Goal: Find specific page/section

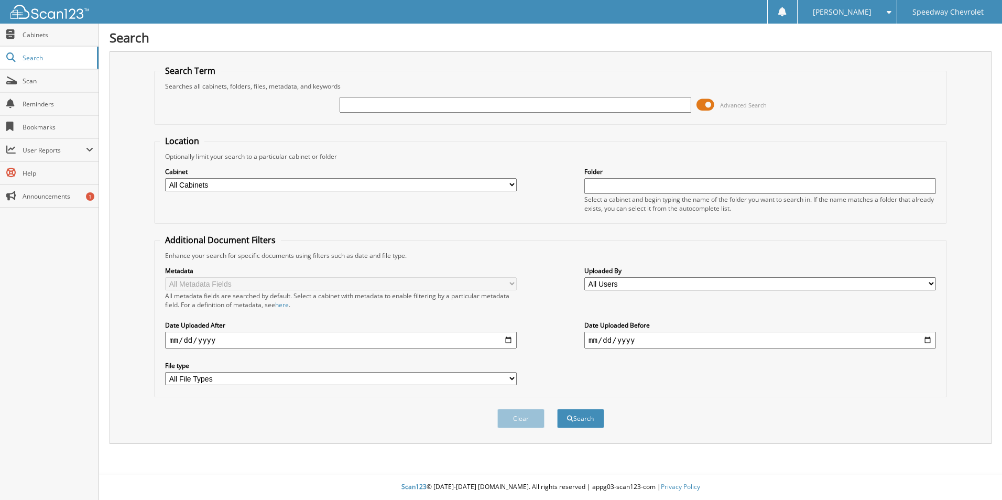
click at [349, 106] on input "text" at bounding box center [516, 105] width 352 height 16
type input "262972"
click at [557, 409] on button "Search" at bounding box center [580, 418] width 47 height 19
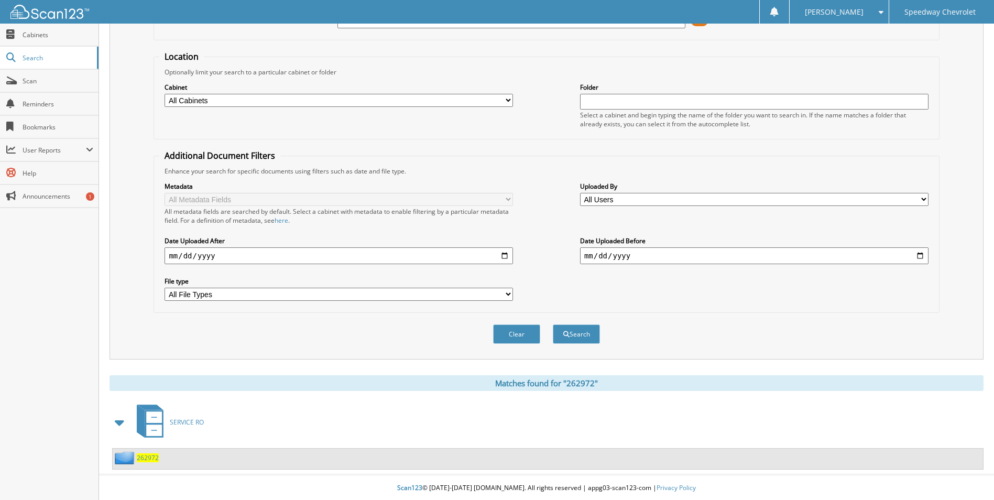
scroll to position [86, 0]
click at [190, 421] on span "SERVICE RO" at bounding box center [187, 421] width 34 height 9
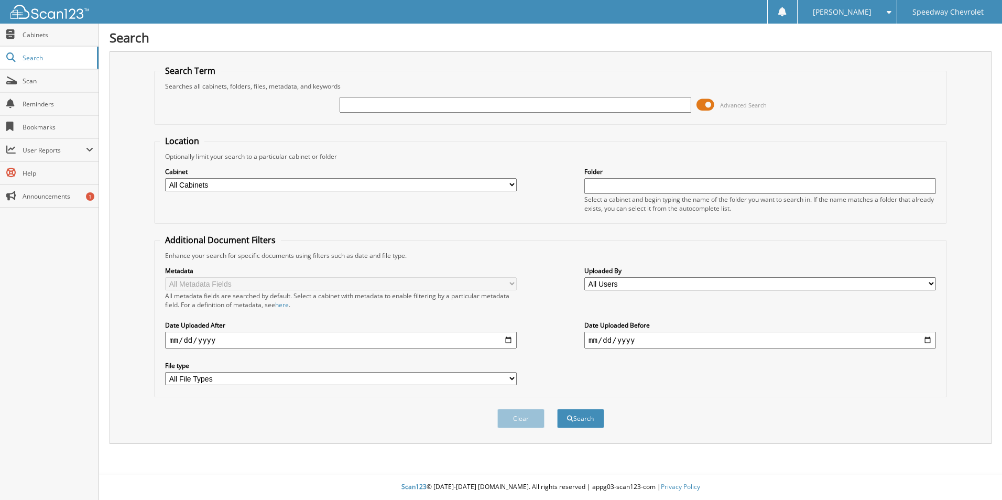
click at [353, 103] on input "text" at bounding box center [516, 105] width 352 height 16
type input "267777"
click at [557, 409] on button "Search" at bounding box center [580, 418] width 47 height 19
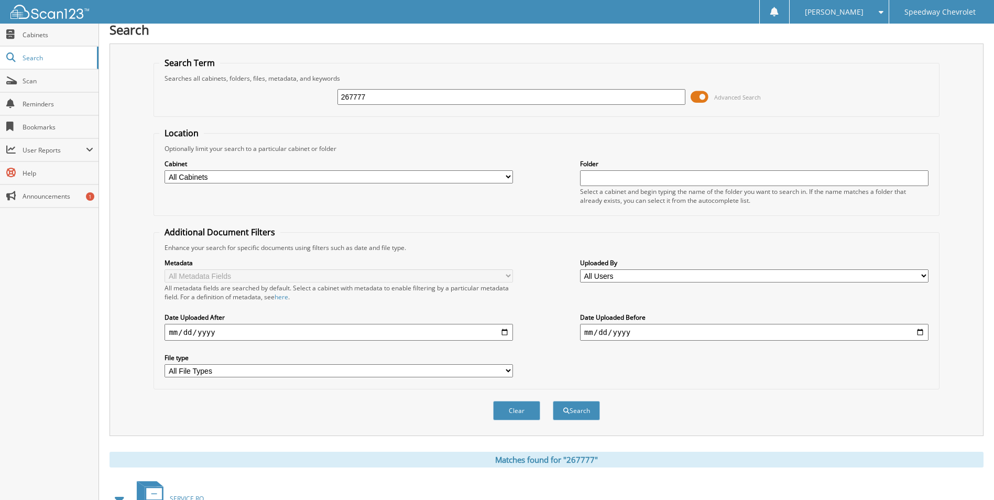
scroll to position [86, 0]
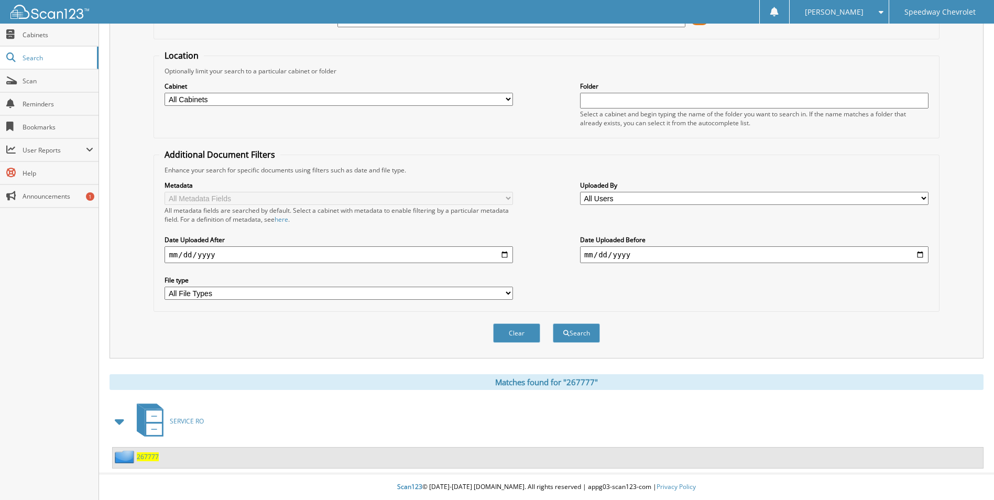
click at [148, 458] on span "267777" at bounding box center [148, 456] width 22 height 9
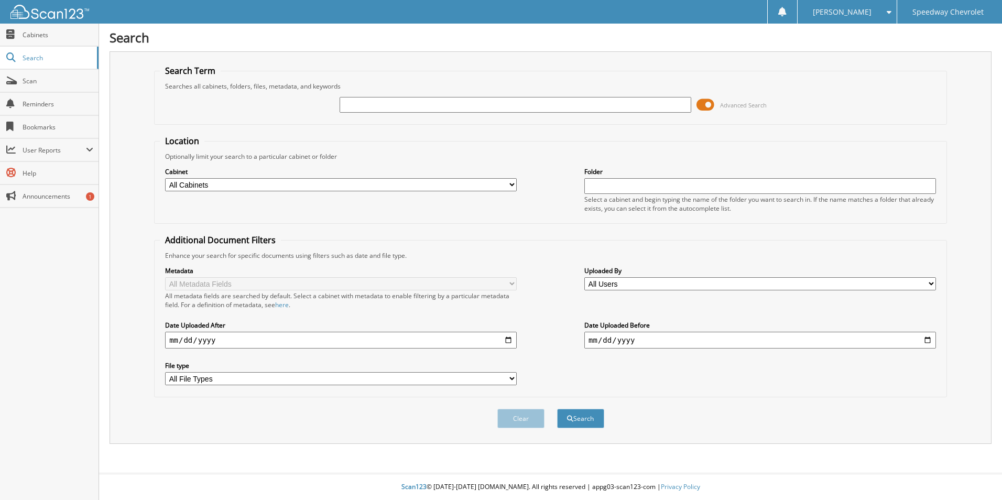
click at [353, 107] on input "text" at bounding box center [516, 105] width 352 height 16
type input "266082"
click at [557, 409] on button "Search" at bounding box center [580, 418] width 47 height 19
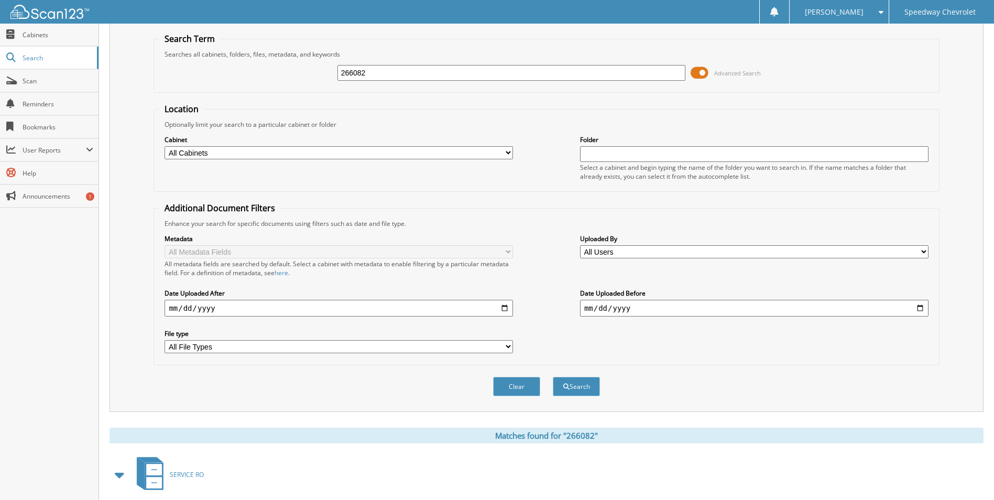
scroll to position [86, 0]
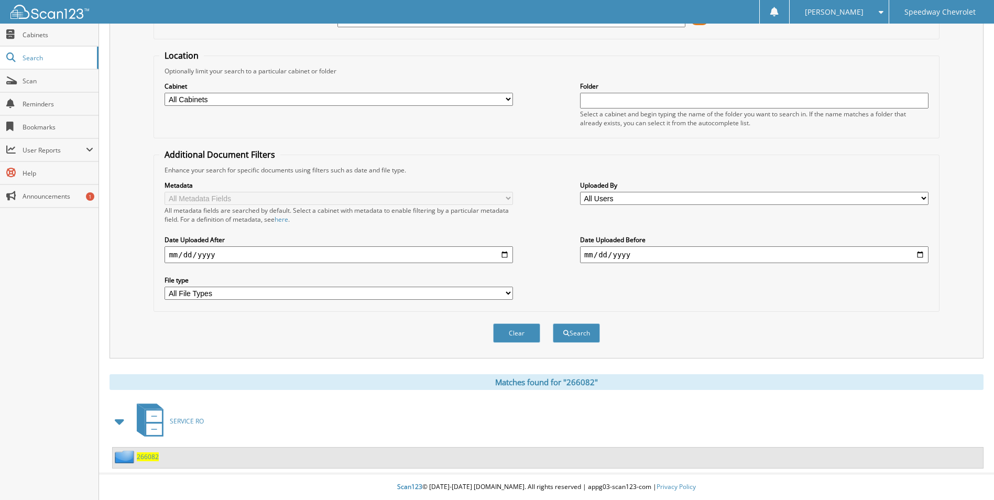
click at [153, 457] on span "266082" at bounding box center [148, 456] width 22 height 9
